Goal: Transaction & Acquisition: Obtain resource

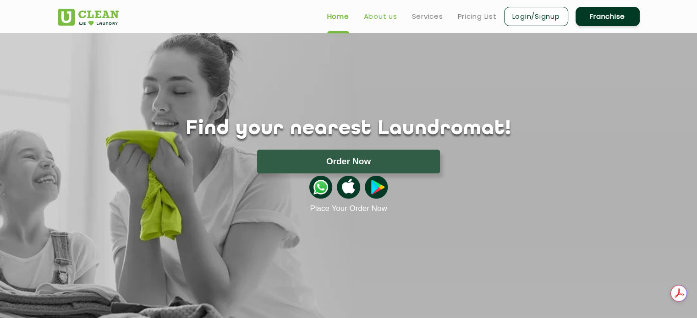
click at [387, 18] on link "About us" at bounding box center [380, 16] width 33 height 11
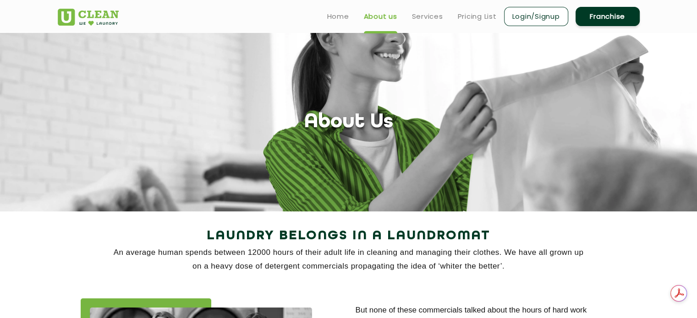
click at [328, 22] on ul "Home About us Services Pricing List Login/Signup Franchise" at bounding box center [480, 16] width 320 height 22
click at [623, 20] on link "Franchise" at bounding box center [607, 16] width 64 height 19
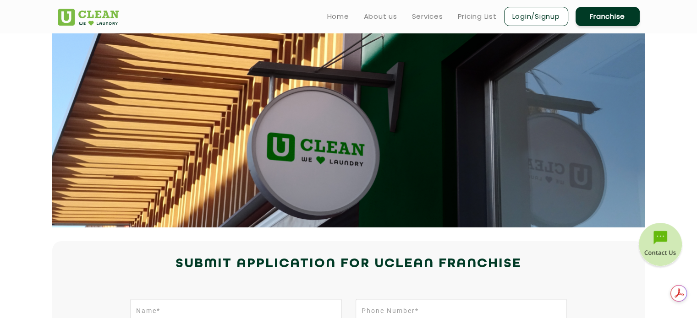
click at [69, 12] on img at bounding box center [88, 17] width 61 height 17
